Goal: Contribute content: Contribute content

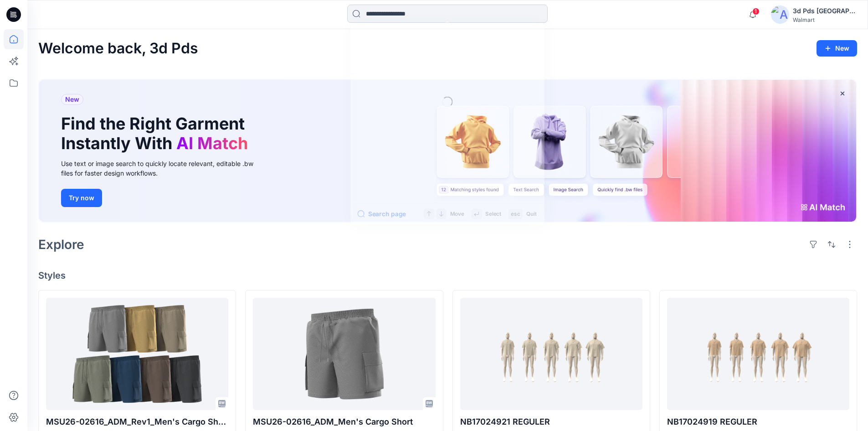
click at [437, 20] on input at bounding box center [447, 14] width 201 height 18
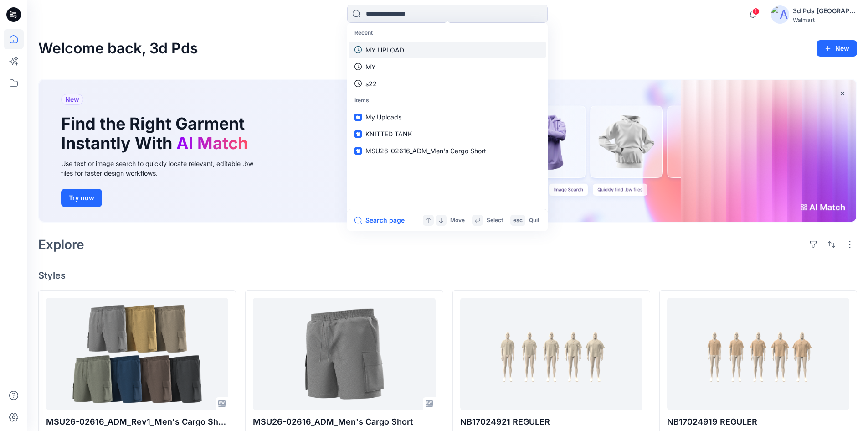
click at [409, 45] on link "MY UPLOAD" at bounding box center [447, 49] width 197 height 17
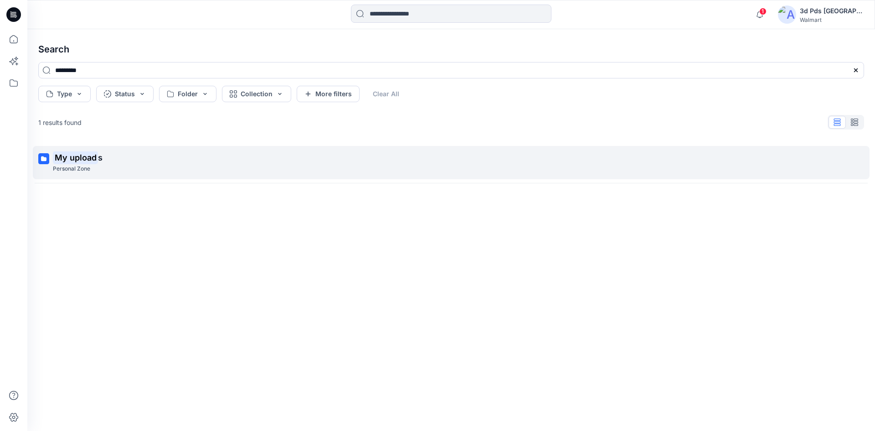
click at [52, 151] on link "My upload s Personal Zone" at bounding box center [451, 162] width 837 height 33
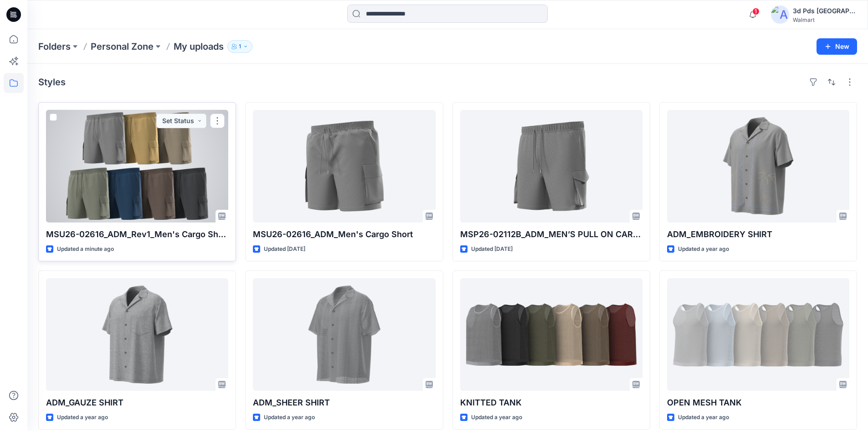
click at [141, 151] on div at bounding box center [137, 166] width 182 height 113
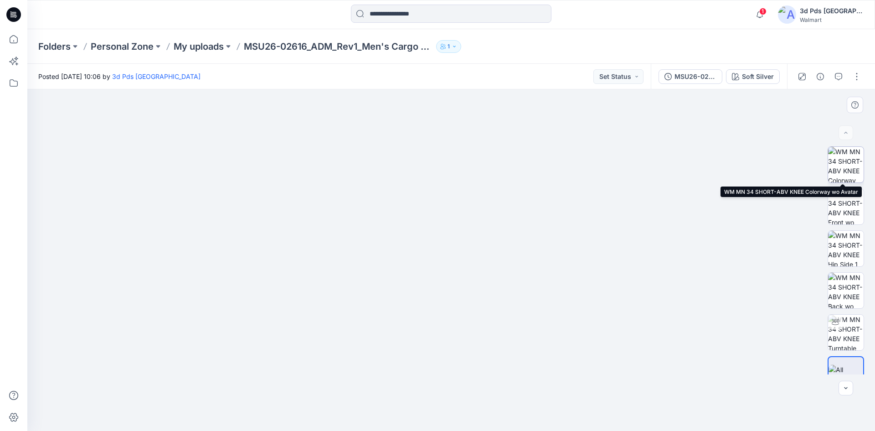
click at [850, 159] on img at bounding box center [846, 165] width 36 height 36
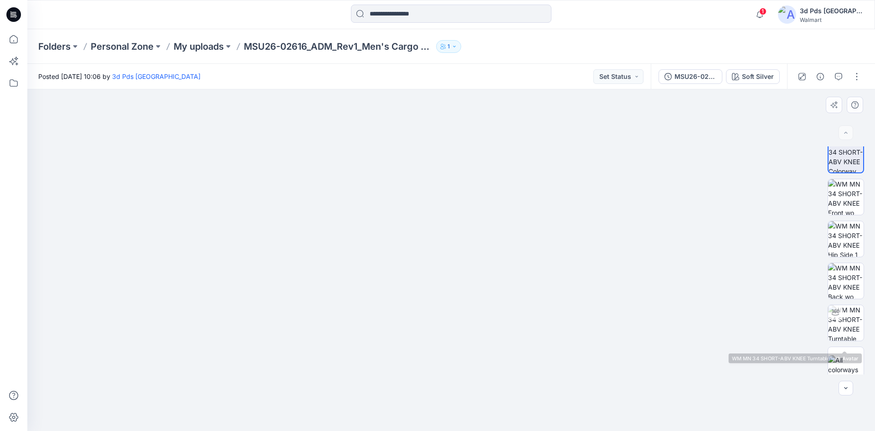
scroll to position [18, 0]
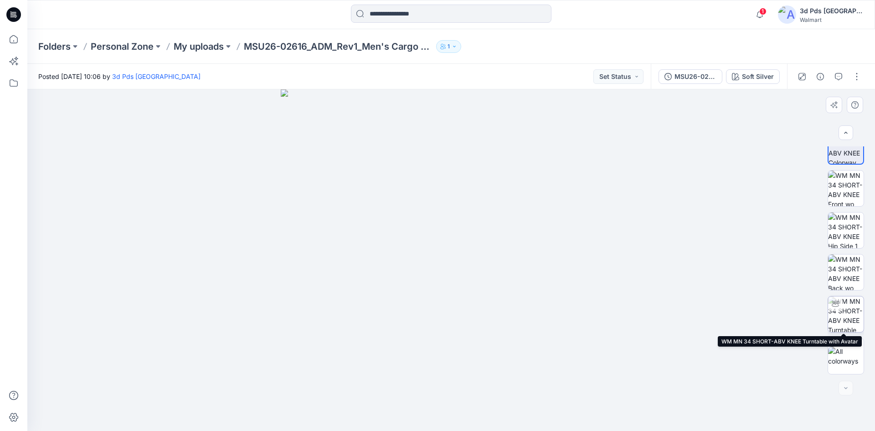
click at [853, 319] on img at bounding box center [846, 314] width 36 height 36
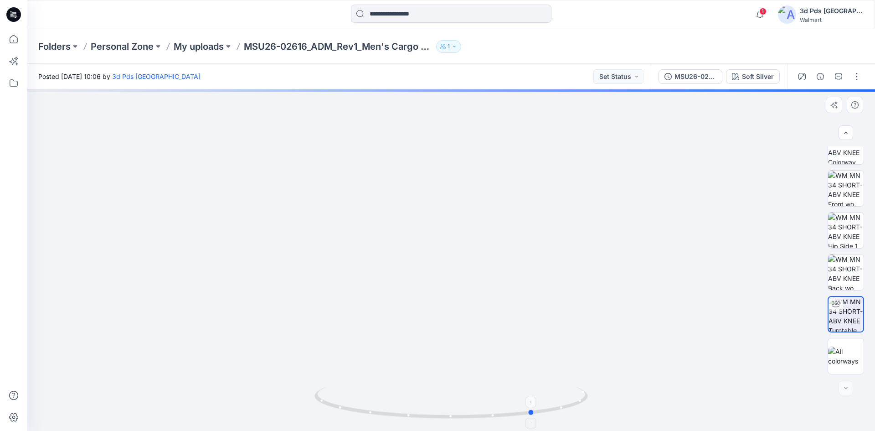
drag, startPoint x: 454, startPoint y: 416, endPoint x: 537, endPoint y: 412, distance: 83.0
click at [537, 412] on icon at bounding box center [452, 403] width 276 height 34
drag, startPoint x: 531, startPoint y: 413, endPoint x: 598, endPoint y: 398, distance: 68.7
click at [598, 398] on div at bounding box center [451, 259] width 848 height 341
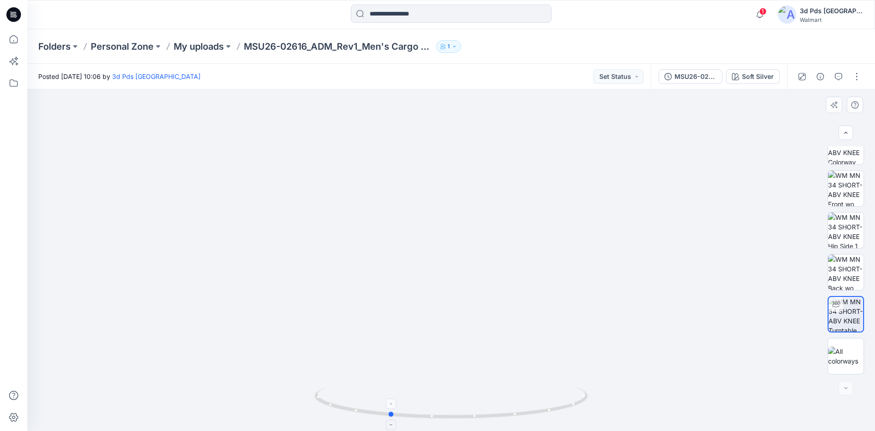
drag, startPoint x: 521, startPoint y: 414, endPoint x: 582, endPoint y: 410, distance: 61.7
click at [582, 410] on icon at bounding box center [452, 403] width 276 height 34
drag, startPoint x: 391, startPoint y: 416, endPoint x: 473, endPoint y: 419, distance: 82.5
click at [473, 419] on icon at bounding box center [452, 403] width 276 height 34
click at [833, 364] on img at bounding box center [846, 355] width 36 height 19
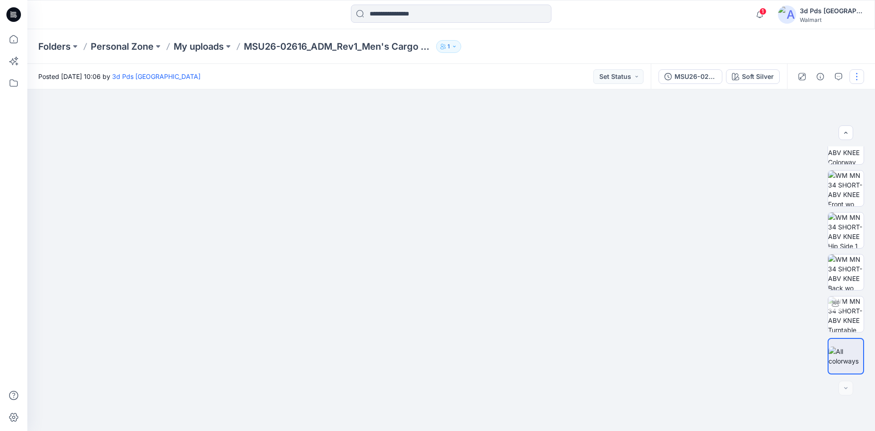
click at [850, 76] on button "button" at bounding box center [856, 76] width 15 height 15
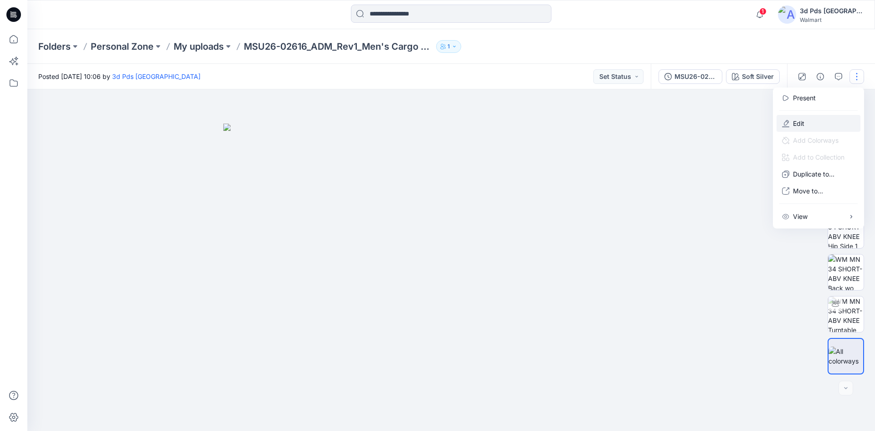
click at [802, 130] on button "Edit" at bounding box center [818, 123] width 84 height 17
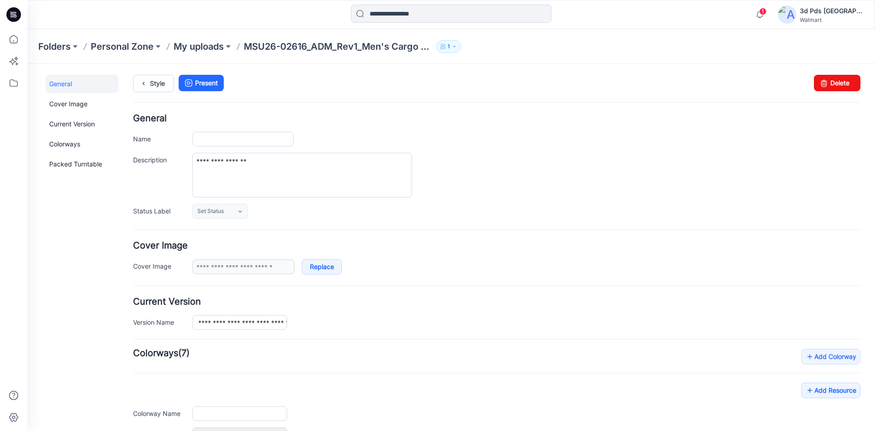
type input "**********"
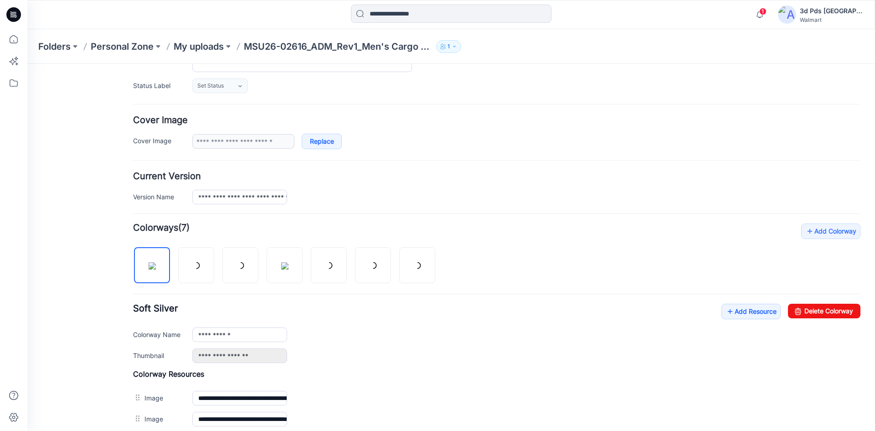
scroll to position [291, 0]
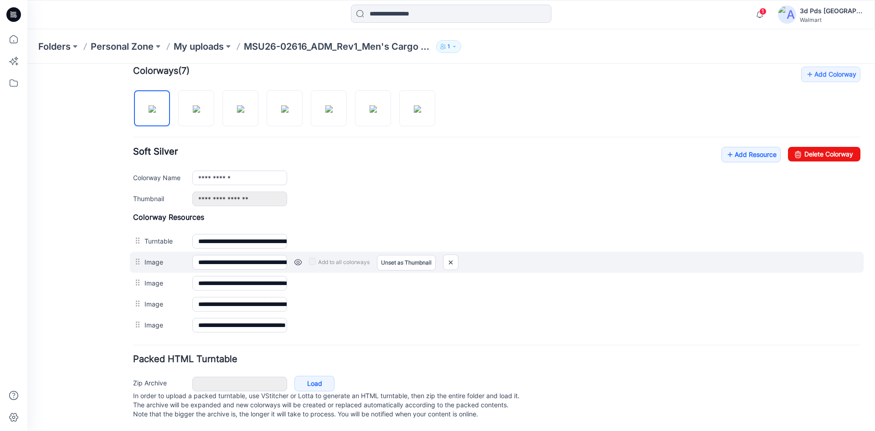
click at [295, 258] on link at bounding box center [297, 261] width 7 height 7
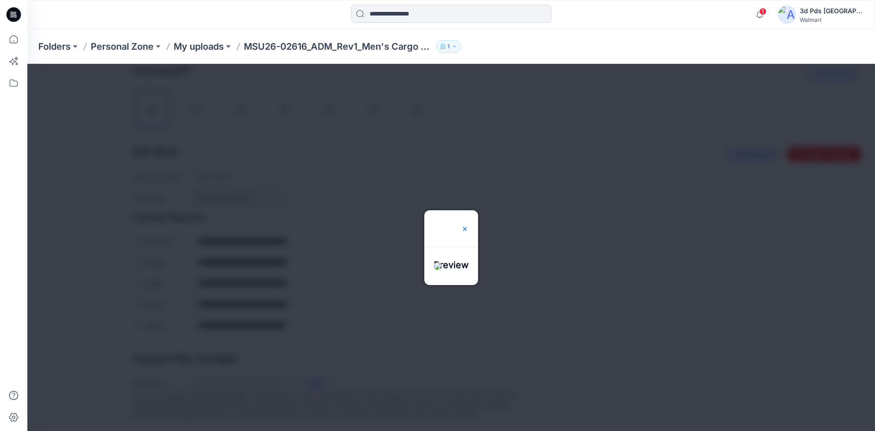
click at [468, 225] on img at bounding box center [464, 228] width 7 height 7
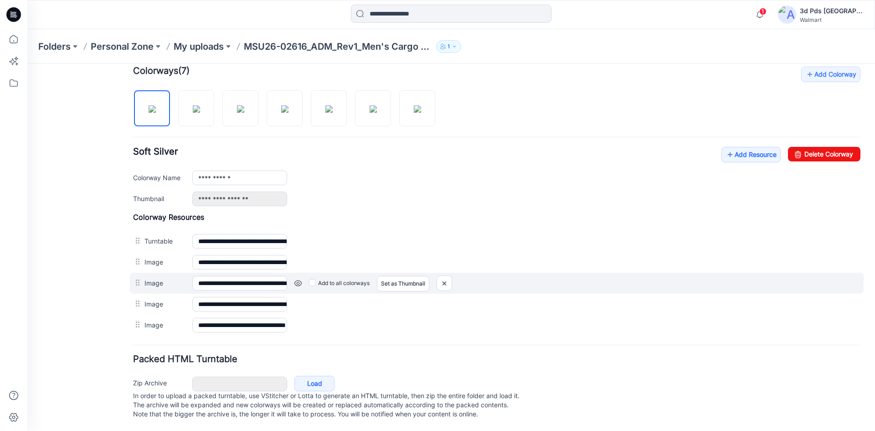
click at [298, 279] on link at bounding box center [297, 282] width 7 height 7
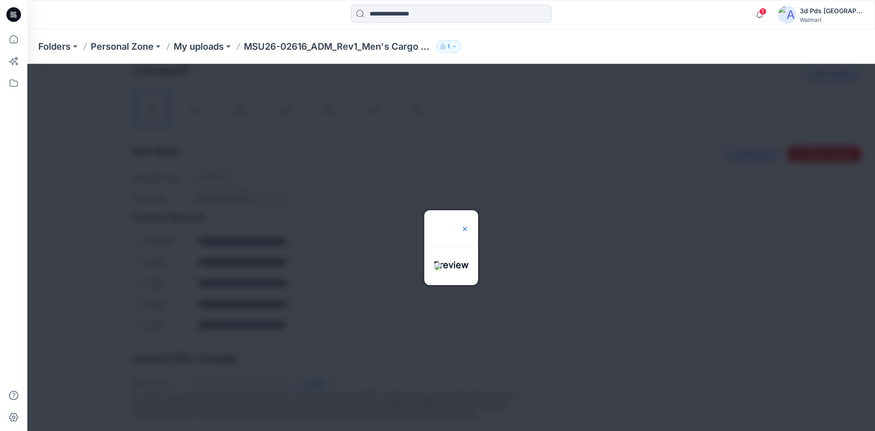
click at [468, 225] on img at bounding box center [464, 228] width 7 height 7
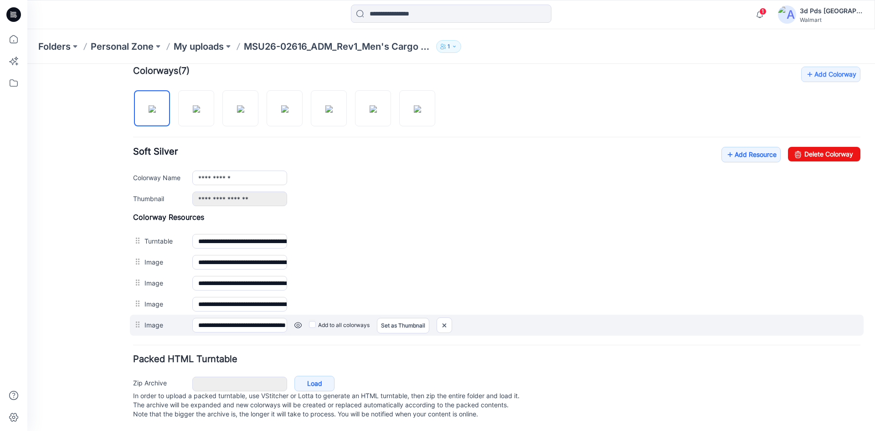
click at [298, 321] on link at bounding box center [297, 324] width 7 height 7
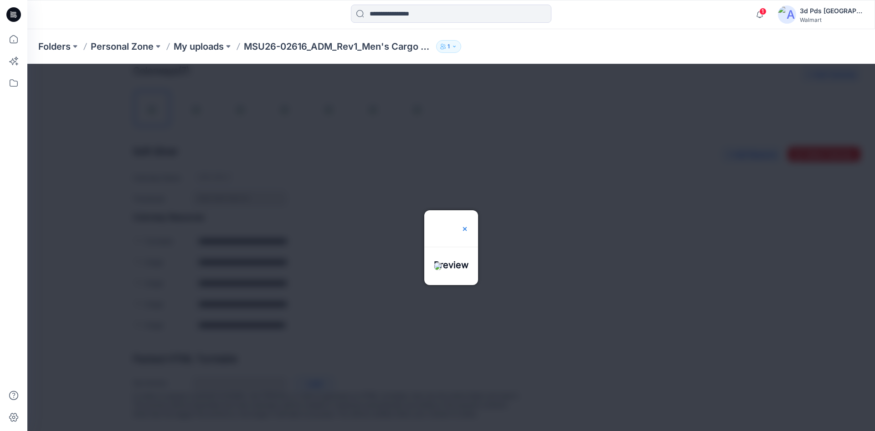
click at [468, 225] on img at bounding box center [464, 228] width 7 height 7
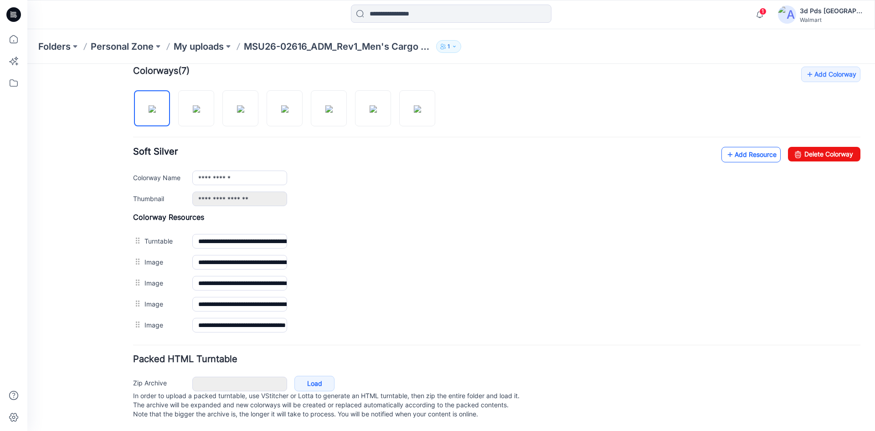
click at [742, 147] on link "Add Resource" at bounding box center [750, 154] width 59 height 15
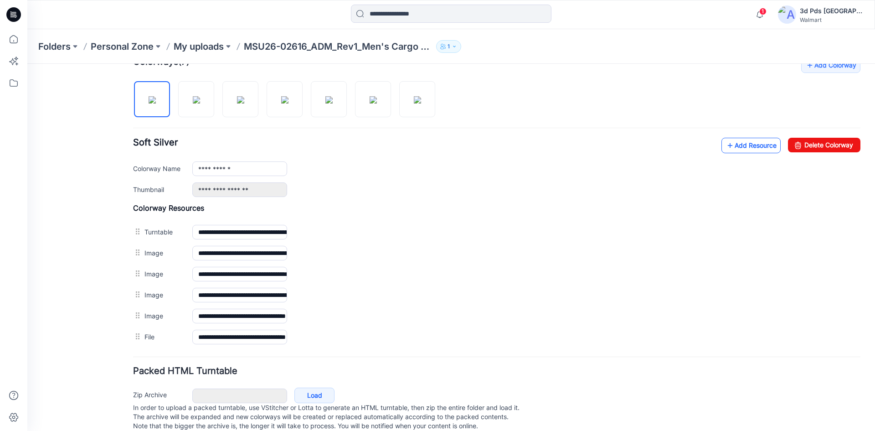
click at [760, 140] on link "Add Resource" at bounding box center [750, 145] width 59 height 15
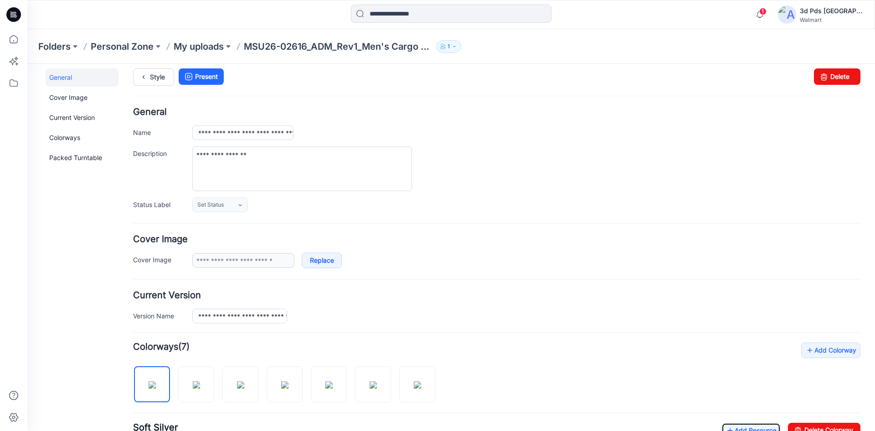
scroll to position [0, 0]
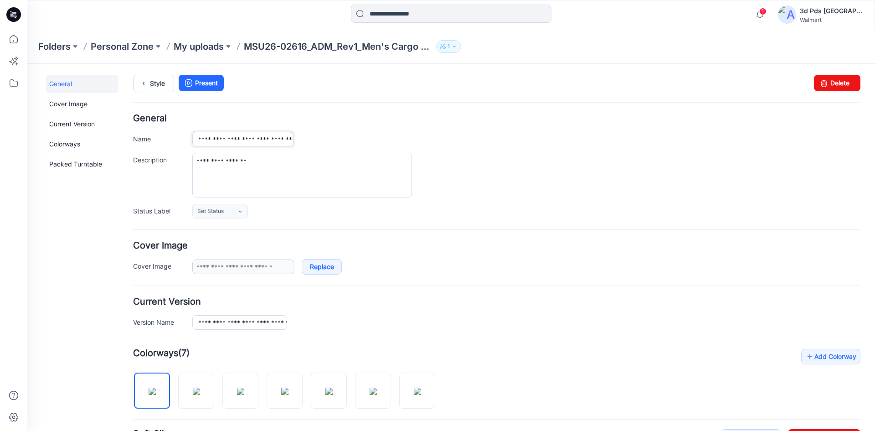
click at [214, 141] on input "**********" at bounding box center [242, 139] width 101 height 15
click at [450, 134] on div "**********" at bounding box center [526, 139] width 668 height 15
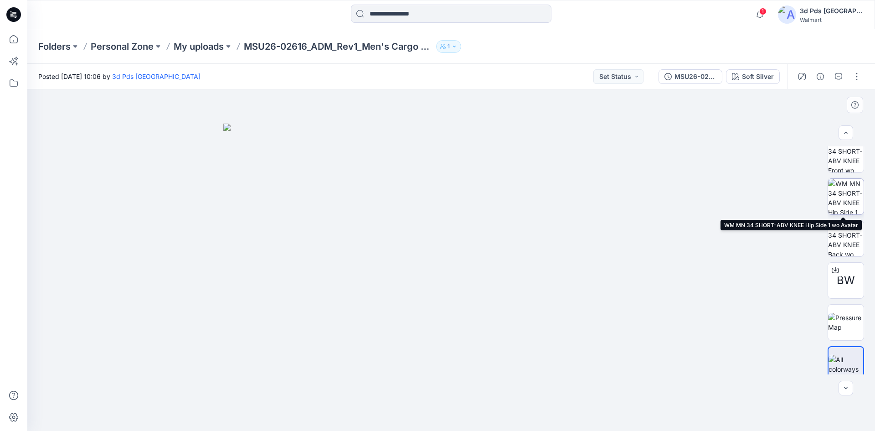
scroll to position [102, 0]
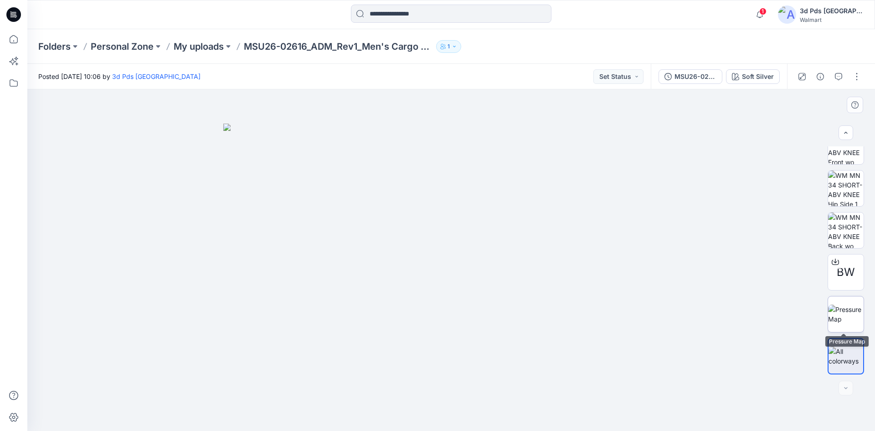
click at [846, 323] on img at bounding box center [846, 313] width 36 height 19
drag, startPoint x: 458, startPoint y: 199, endPoint x: 449, endPoint y: 256, distance: 57.6
drag, startPoint x: 513, startPoint y: 207, endPoint x: 511, endPoint y: 242, distance: 34.2
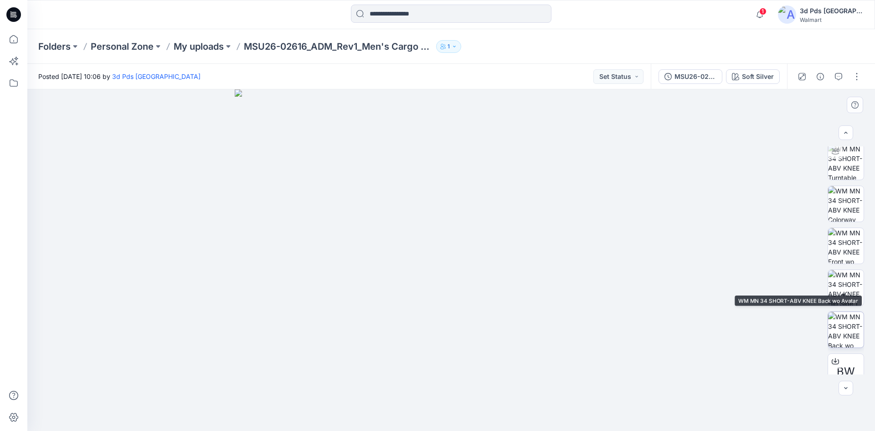
scroll to position [0, 0]
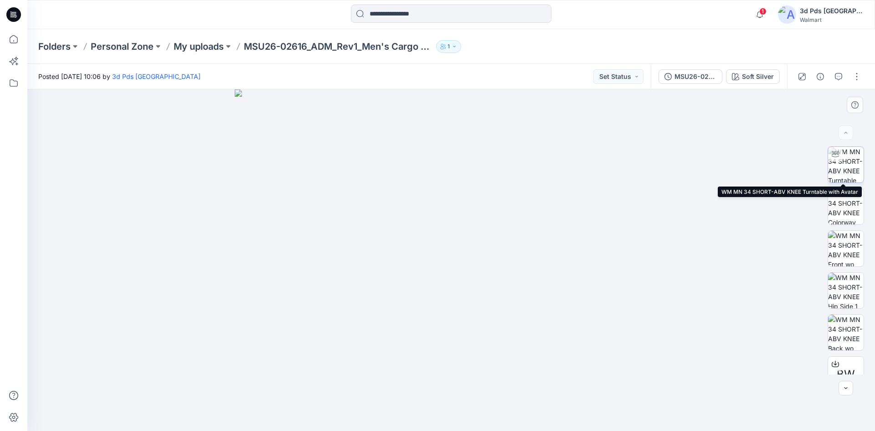
click at [850, 171] on img at bounding box center [846, 165] width 36 height 36
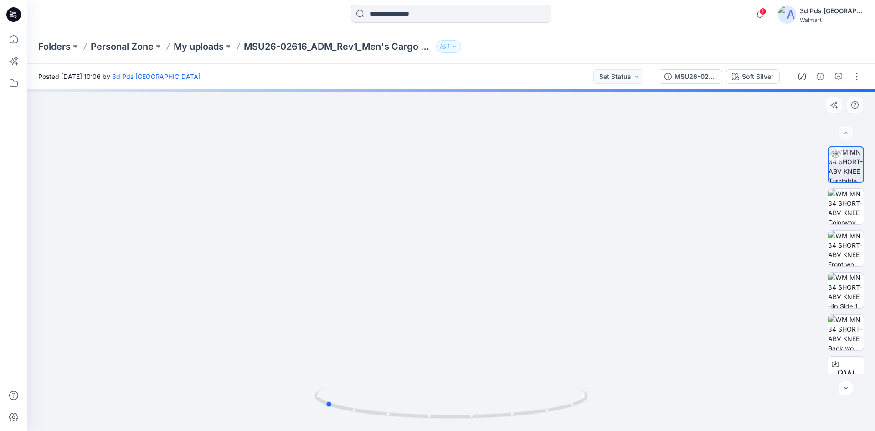
drag, startPoint x: 454, startPoint y: 416, endPoint x: 602, endPoint y: 410, distance: 147.3
click at [602, 410] on div at bounding box center [451, 259] width 848 height 341
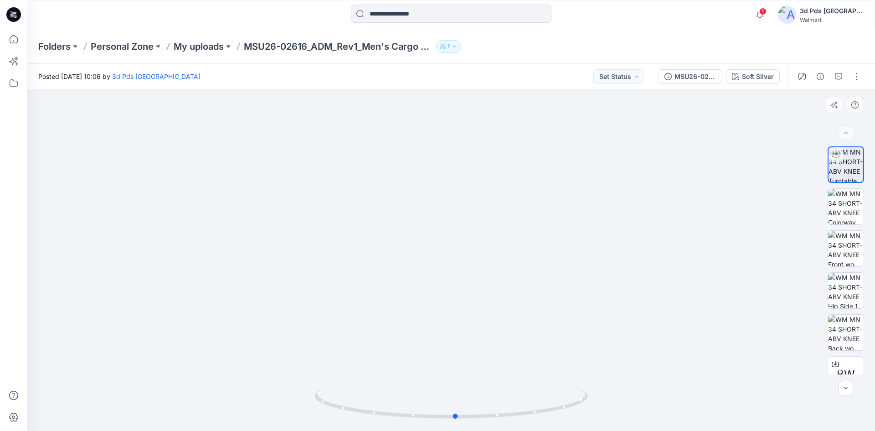
drag, startPoint x: 503, startPoint y: 418, endPoint x: 634, endPoint y: 405, distance: 131.4
click at [634, 405] on div at bounding box center [451, 259] width 848 height 341
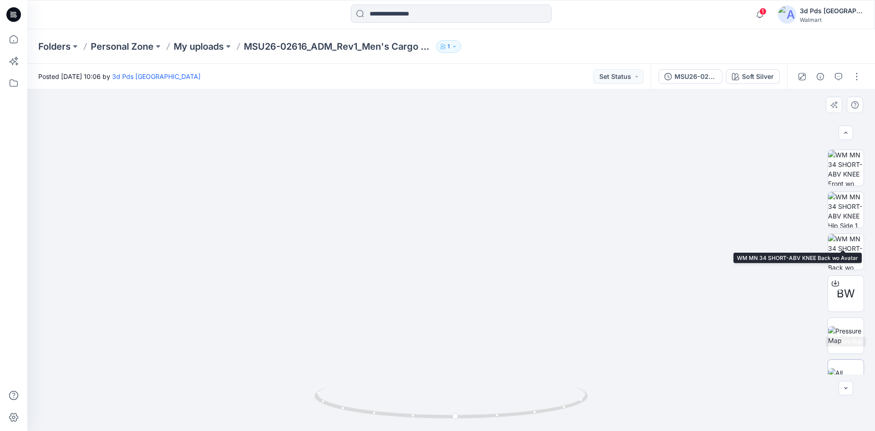
scroll to position [102, 0]
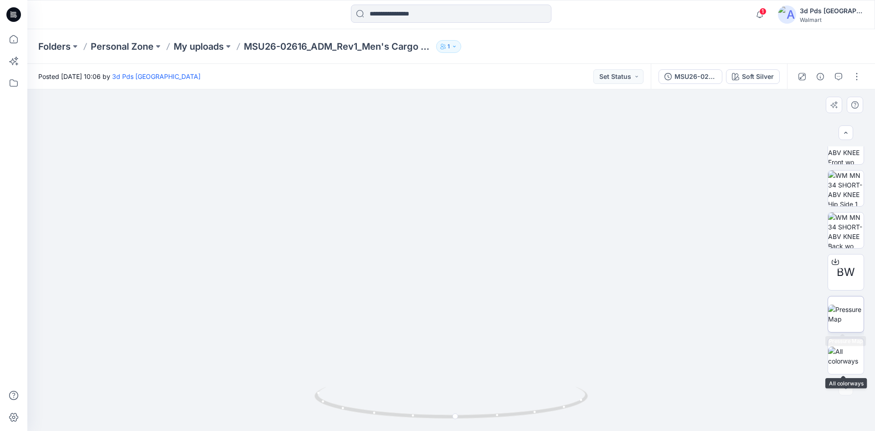
click at [849, 324] on img at bounding box center [846, 313] width 36 height 19
drag, startPoint x: 501, startPoint y: 135, endPoint x: 498, endPoint y: 200, distance: 64.8
drag, startPoint x: 536, startPoint y: 173, endPoint x: 532, endPoint y: 194, distance: 21.0
click at [531, 200] on img at bounding box center [450, 259] width 519 height 341
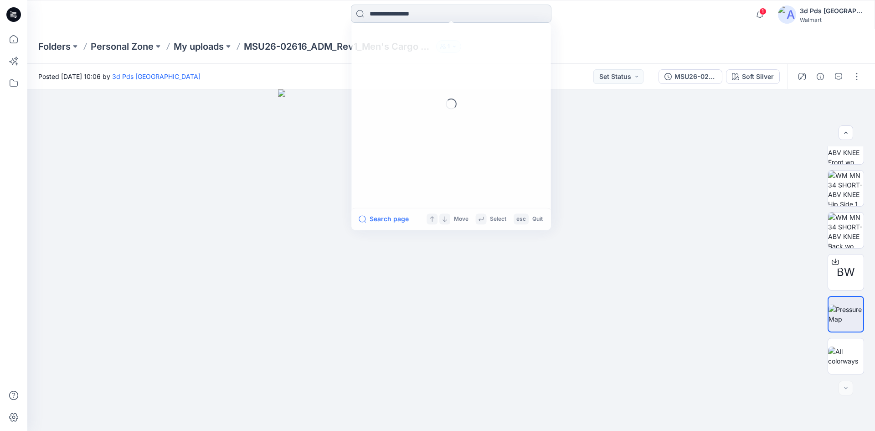
click at [428, 13] on input at bounding box center [451, 14] width 201 height 18
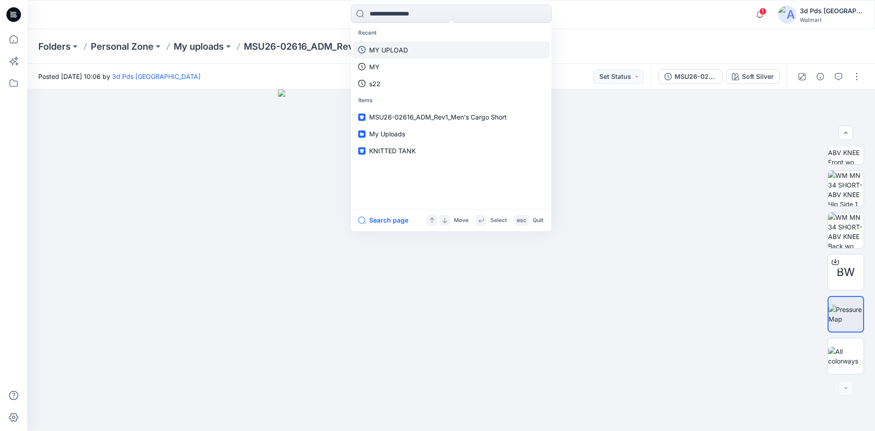
click at [395, 51] on p "MY UPLOAD" at bounding box center [388, 50] width 39 height 10
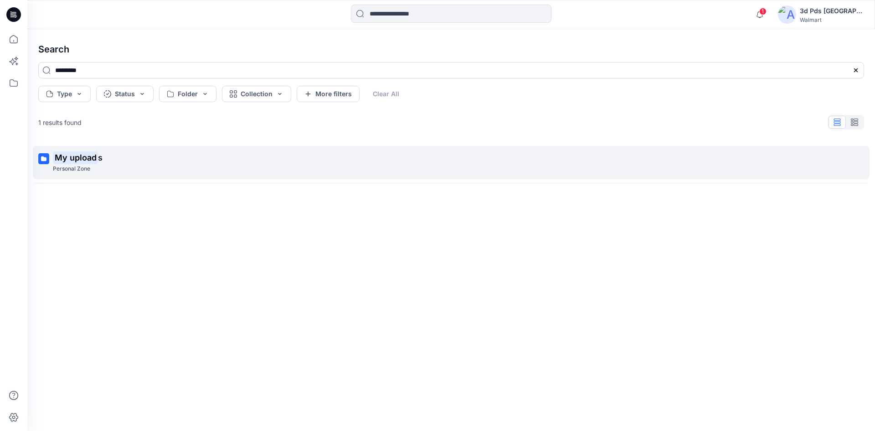
click at [79, 153] on mark "My upload" at bounding box center [75, 157] width 45 height 13
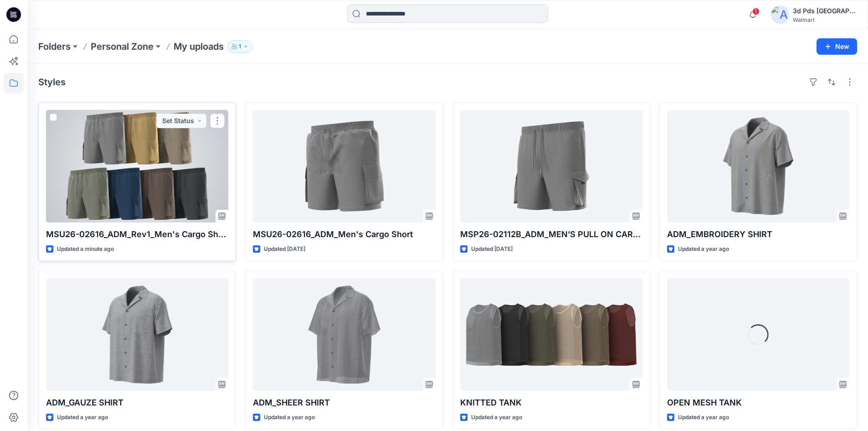
click at [160, 173] on div at bounding box center [137, 166] width 182 height 113
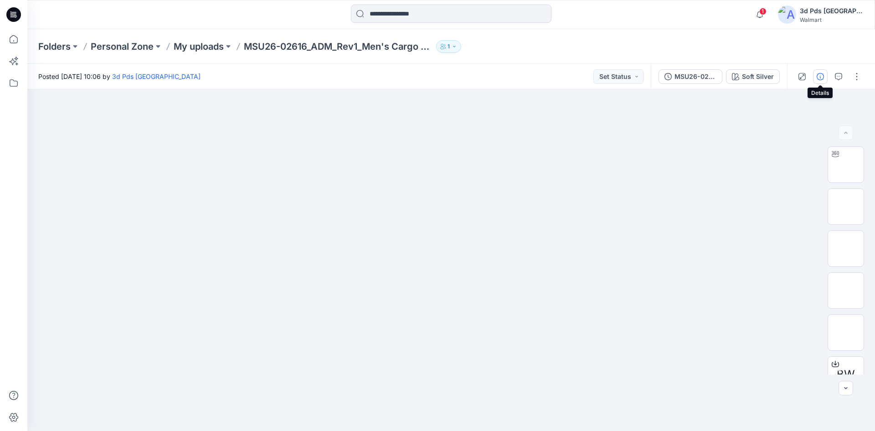
click at [821, 81] on button "button" at bounding box center [820, 76] width 15 height 15
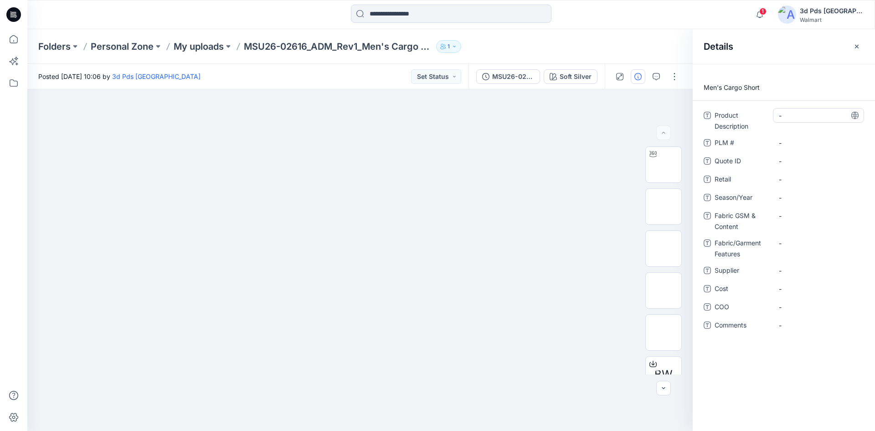
click at [786, 118] on Description "-" at bounding box center [818, 116] width 79 height 10
drag, startPoint x: 834, startPoint y: 112, endPoint x: 767, endPoint y: 101, distance: 67.8
click at [767, 101] on div "**********" at bounding box center [784, 247] width 182 height 367
type textarea "**********"
click at [853, 114] on icon at bounding box center [854, 115] width 7 height 7
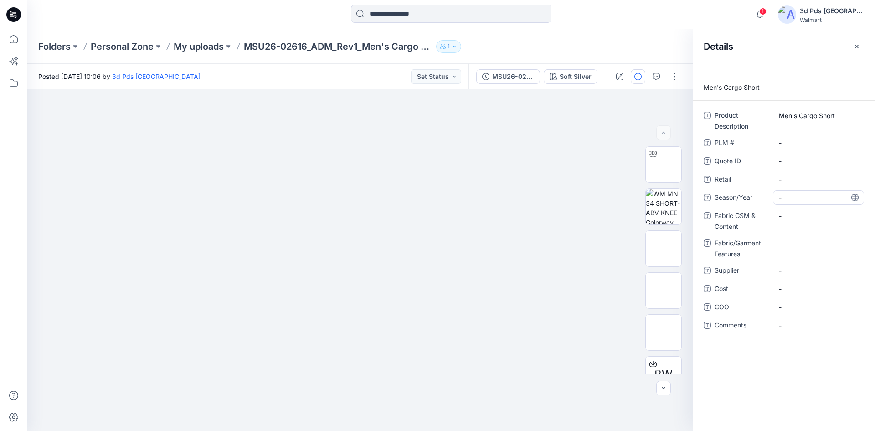
click at [791, 198] on span "-" at bounding box center [818, 198] width 79 height 10
type textarea "****"
click at [854, 197] on icon at bounding box center [854, 197] width 7 height 7
click at [802, 248] on div "-" at bounding box center [818, 243] width 91 height 15
type textarea "**********"
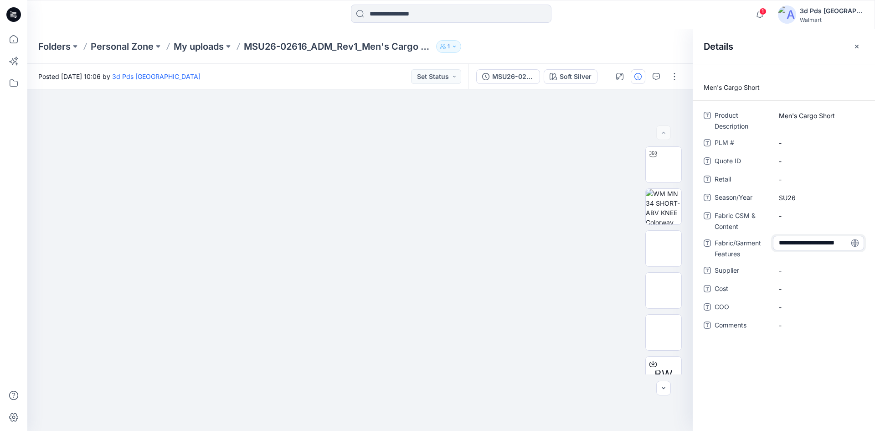
scroll to position [6, 0]
click at [857, 243] on icon at bounding box center [854, 242] width 7 height 7
click at [860, 45] on button "button" at bounding box center [856, 46] width 15 height 15
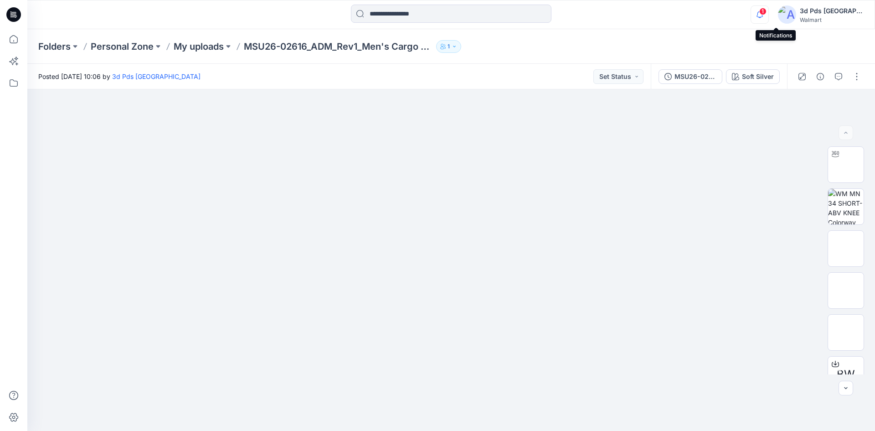
click at [768, 16] on icon "button" at bounding box center [759, 14] width 17 height 18
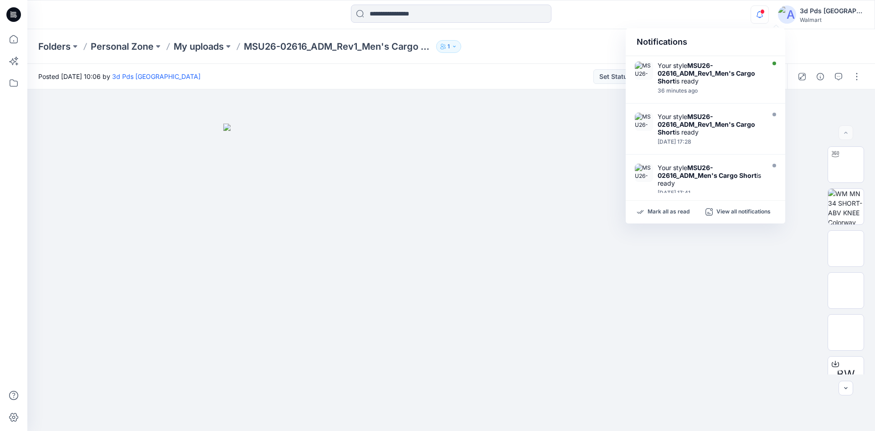
click at [641, 13] on div at bounding box center [451, 15] width 424 height 20
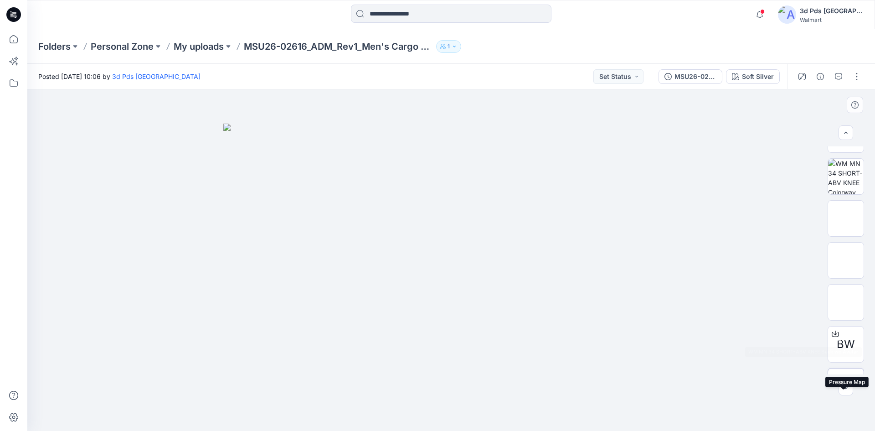
scroll to position [0, 0]
click at [850, 14] on div "3d Pds [GEOGRAPHIC_DATA]" at bounding box center [832, 10] width 64 height 11
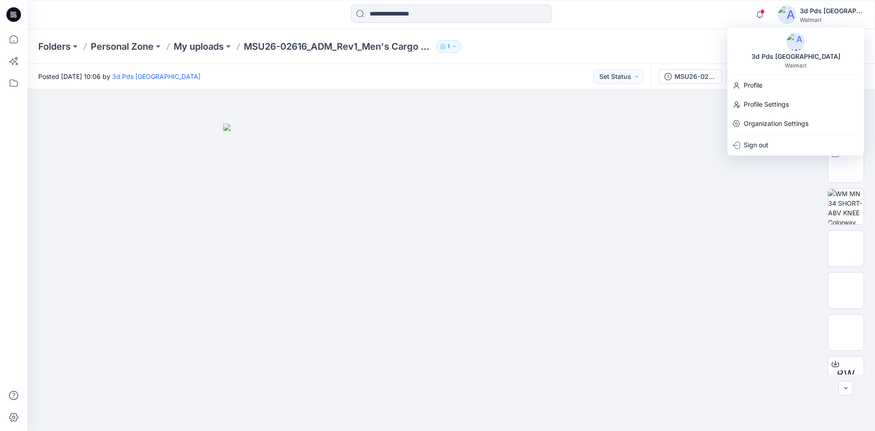
click at [637, 47] on div "Folders Personal Zone My uploads MSU26-02616_ADM_Rev1_Men's Cargo Short 1" at bounding box center [415, 46] width 755 height 13
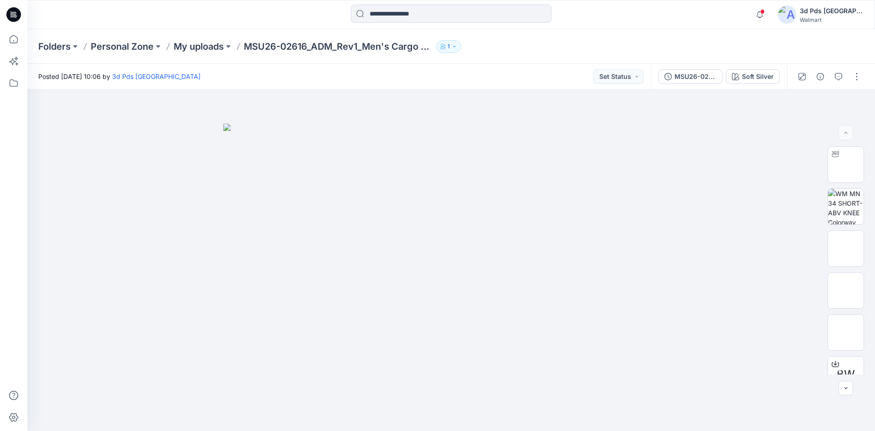
click at [844, 12] on div "3d Pds [GEOGRAPHIC_DATA]" at bounding box center [832, 10] width 64 height 11
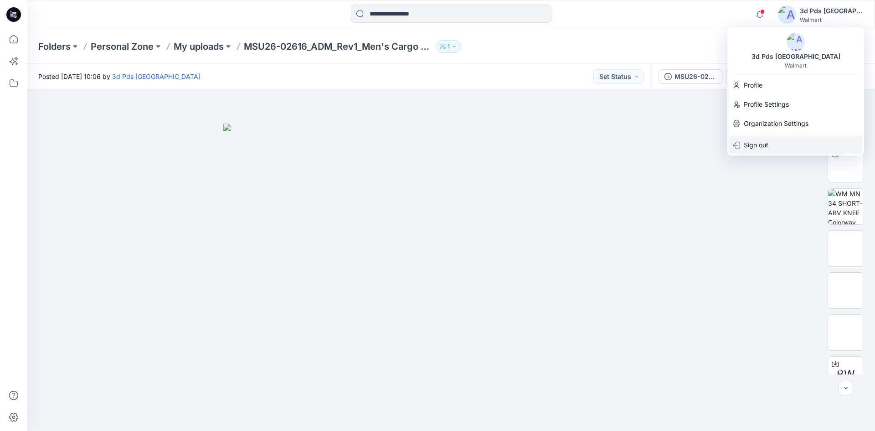
click at [789, 149] on div "Sign out" at bounding box center [795, 144] width 133 height 17
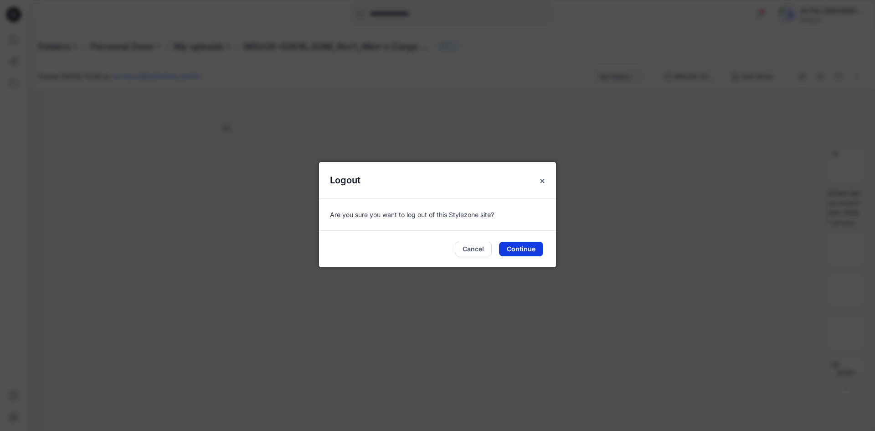
click at [528, 248] on button "Continue" at bounding box center [521, 249] width 44 height 15
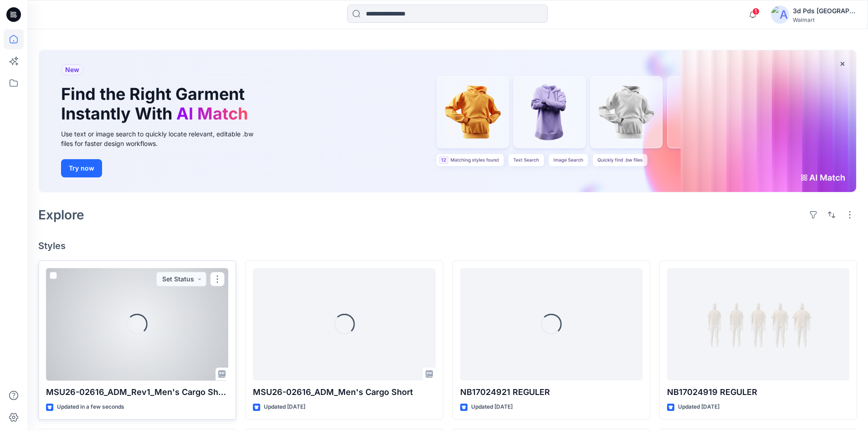
scroll to position [46, 0]
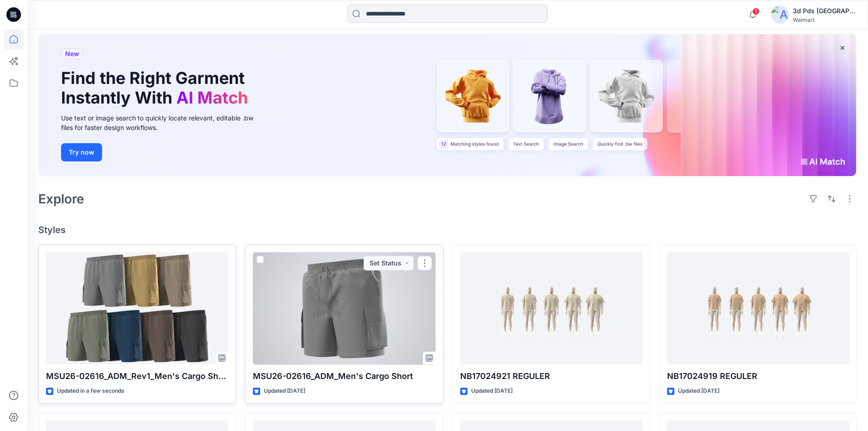
click at [338, 319] on div at bounding box center [344, 308] width 182 height 113
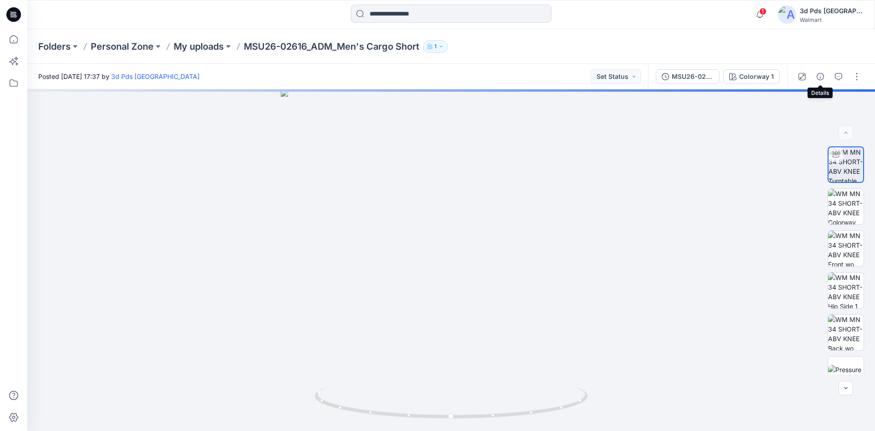
click at [823, 78] on icon "button" at bounding box center [820, 76] width 7 height 7
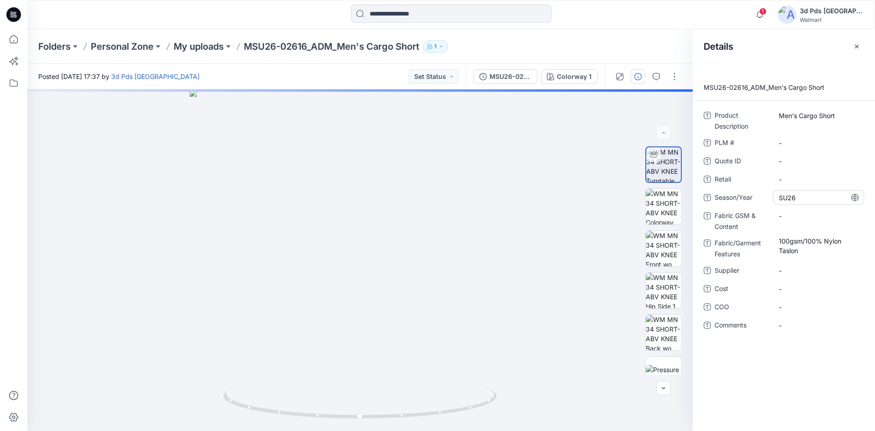
click at [801, 198] on span "SU26" at bounding box center [818, 198] width 79 height 10
click at [801, 198] on textarea "****" at bounding box center [818, 197] width 91 height 15
click at [807, 251] on Features "100gsm/100% Nylon Taslon" at bounding box center [818, 245] width 79 height 19
